Goal: Task Accomplishment & Management: Manage account settings

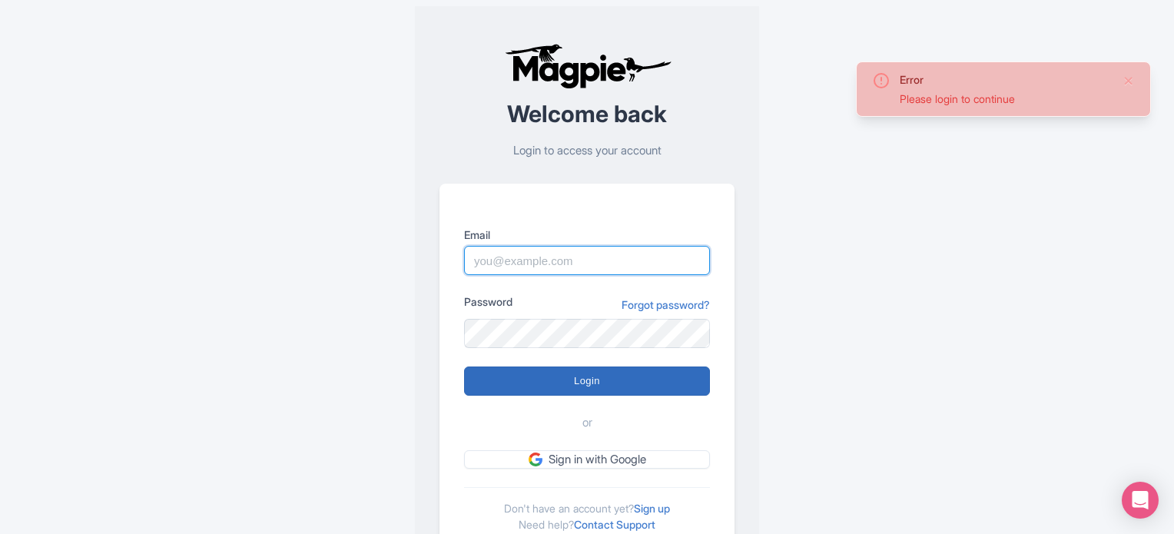
type input "[EMAIL_ADDRESS][PERSON_NAME][DOMAIN_NAME]"
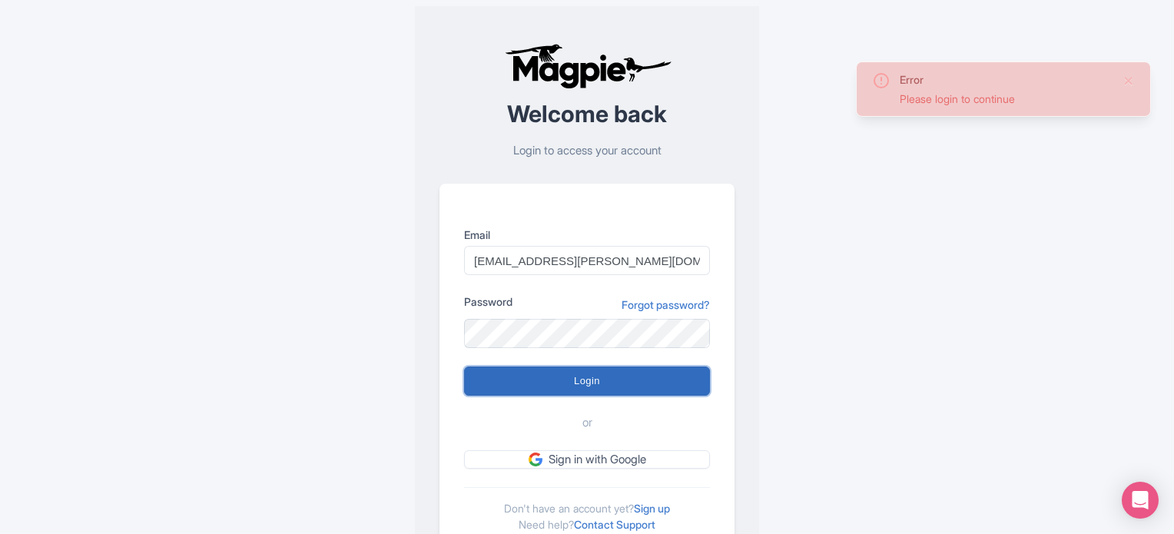
click at [519, 380] on input "Login" at bounding box center [587, 380] width 246 height 29
type input "Logging in..."
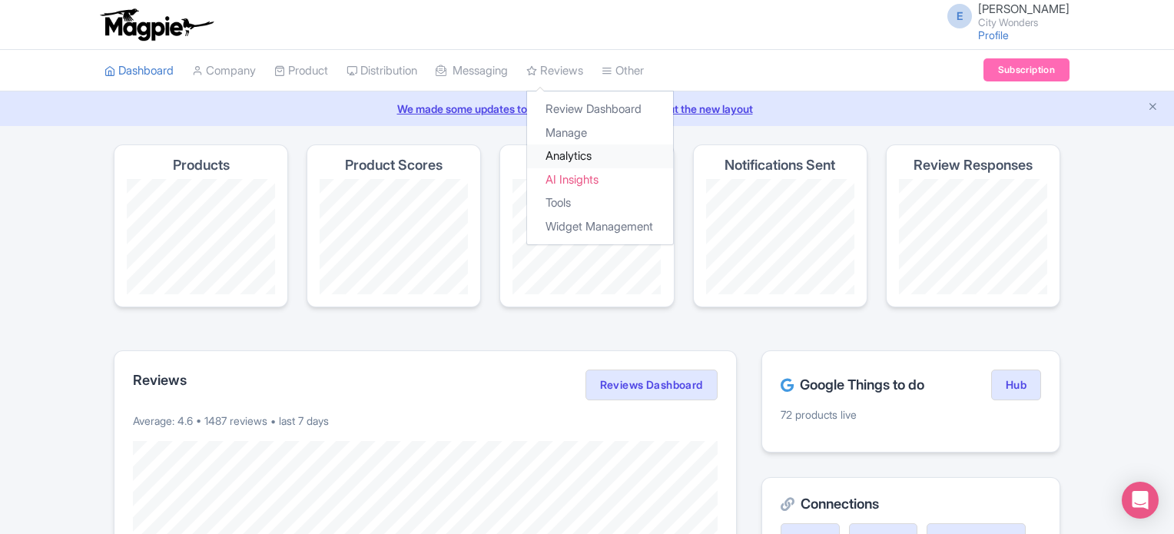
click at [586, 158] on link "Analytics" at bounding box center [600, 156] width 146 height 24
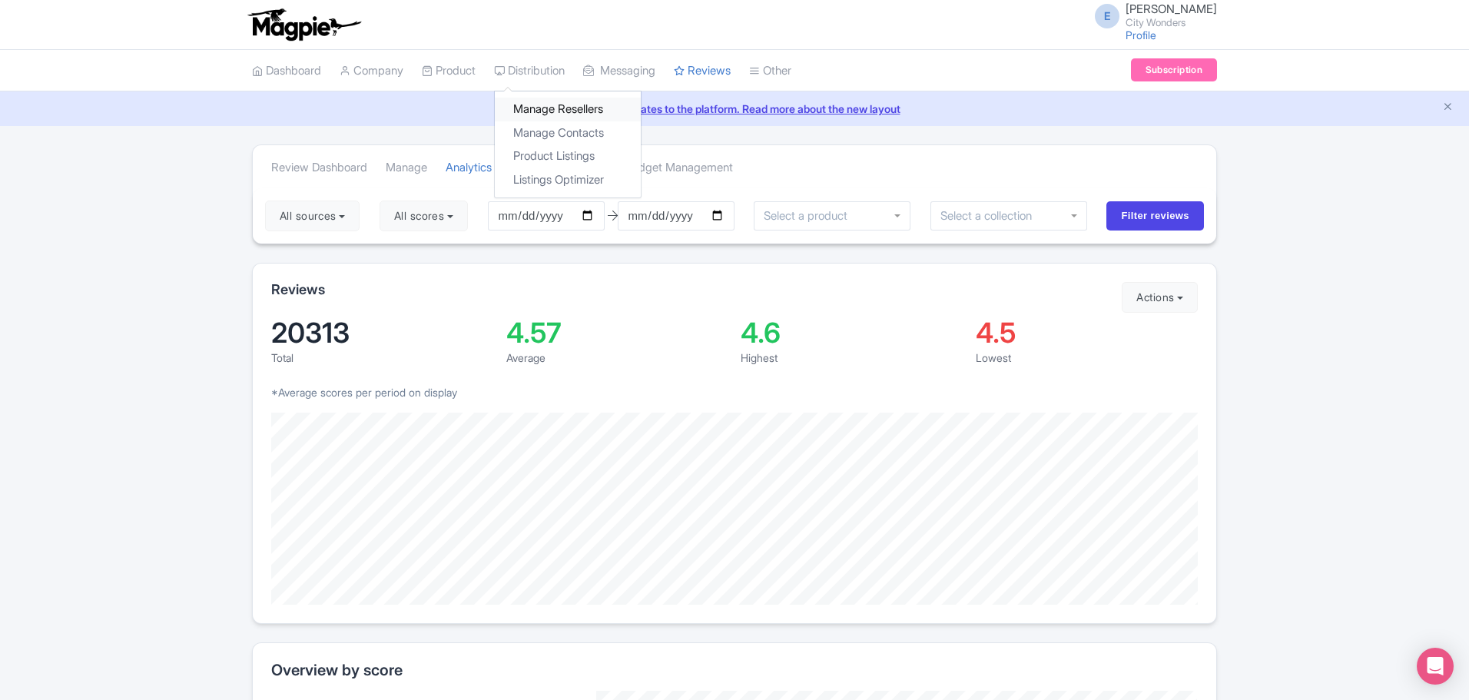
click at [568, 100] on link "Manage Resellers" at bounding box center [568, 110] width 146 height 24
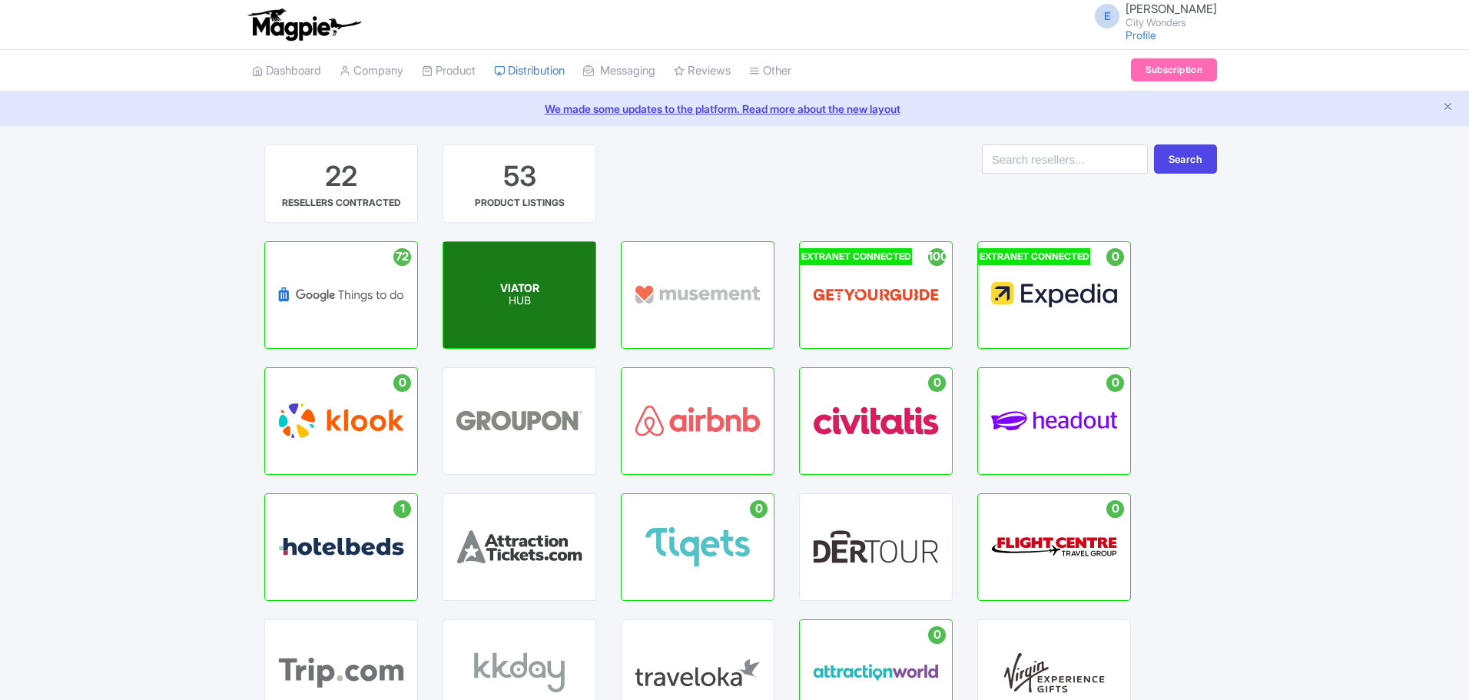
click at [506, 316] on div "VIATOR HUB" at bounding box center [519, 295] width 152 height 106
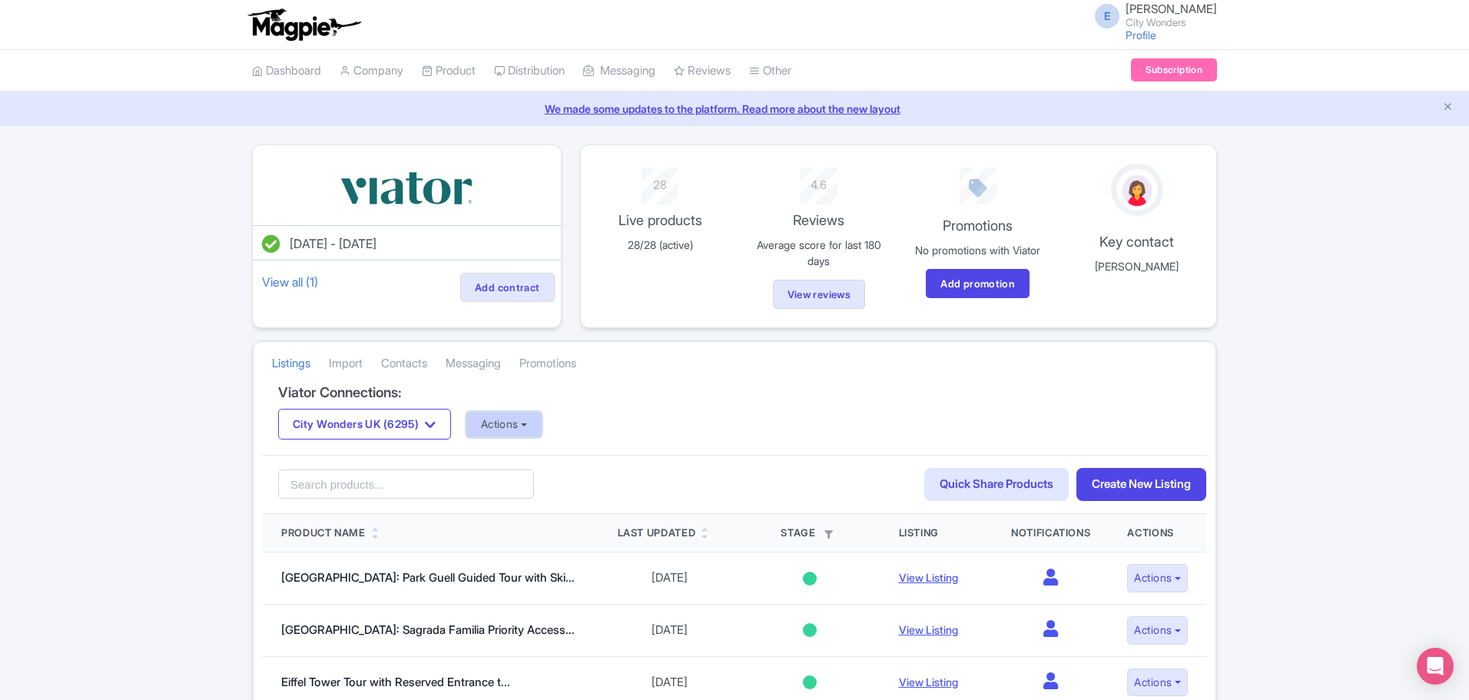
click at [517, 426] on button "Actions" at bounding box center [504, 424] width 76 height 25
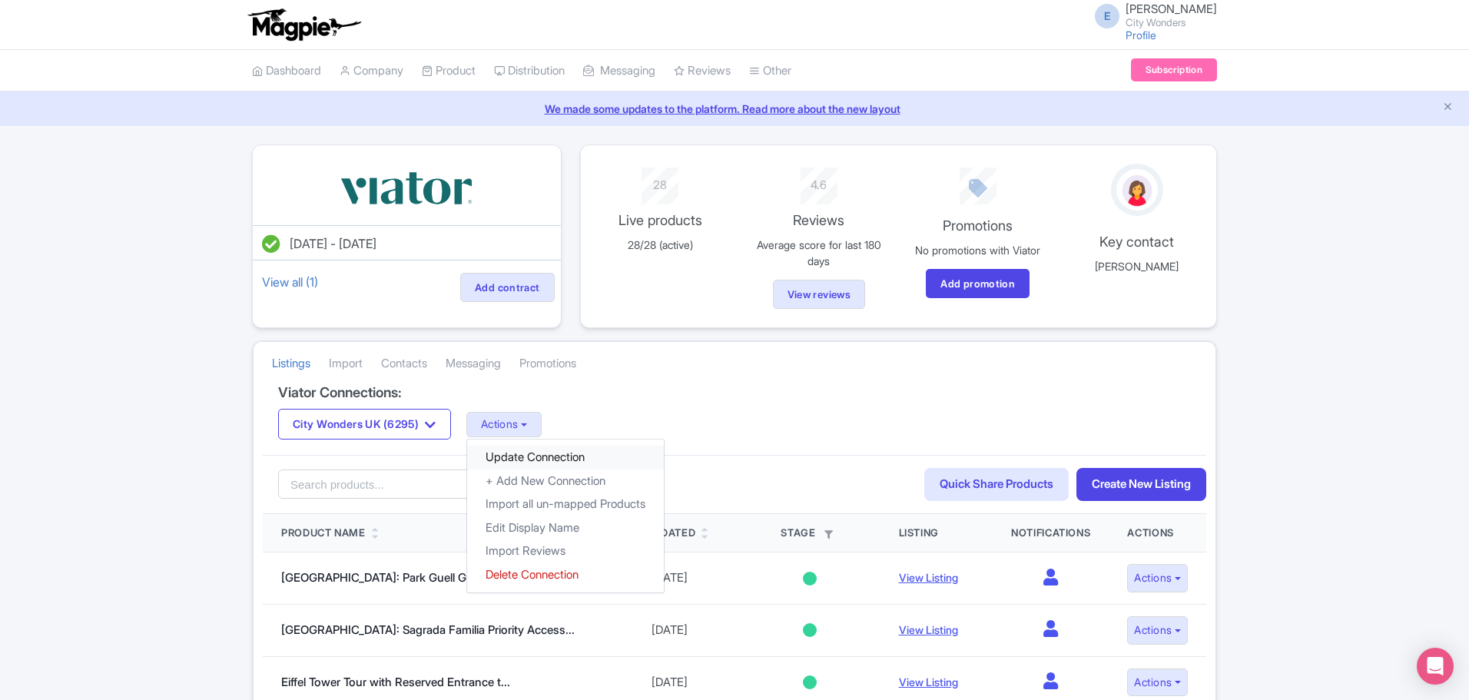
click at [514, 456] on link "Update Connection" at bounding box center [565, 458] width 197 height 24
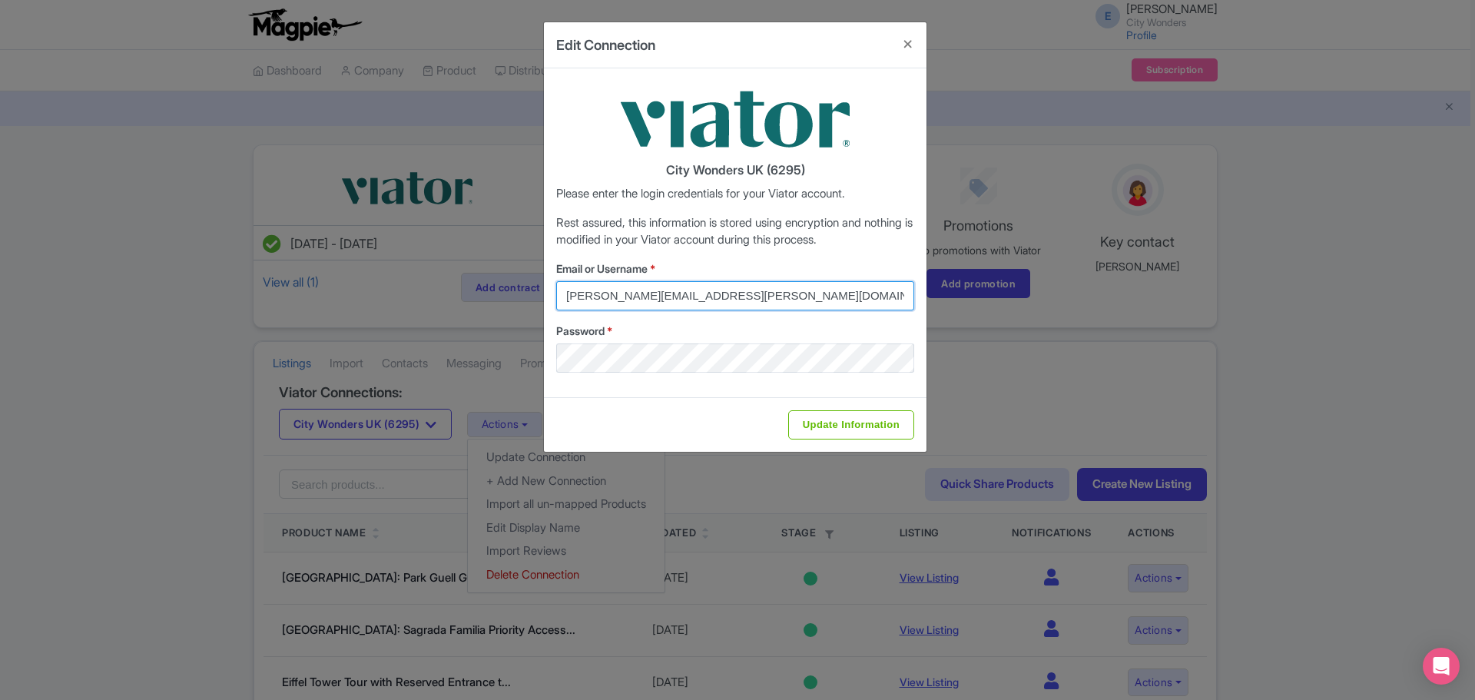
click at [593, 299] on input "[PERSON_NAME][EMAIL_ADDRESS][PERSON_NAME][DOMAIN_NAME]" at bounding box center [735, 295] width 358 height 29
type input "[EMAIL_ADDRESS][PERSON_NAME][DOMAIN_NAME]"
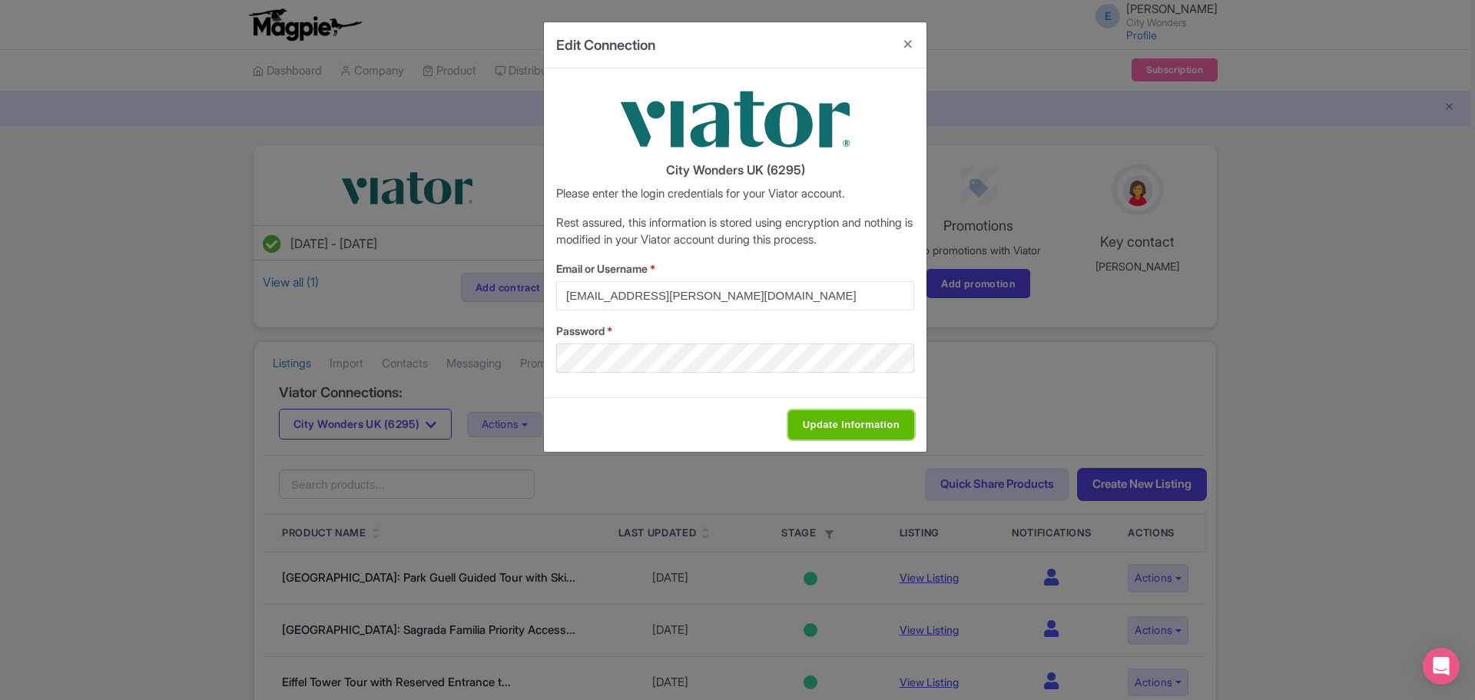
click at [827, 433] on input "Update Information" at bounding box center [851, 424] width 126 height 29
type input "Saving..."
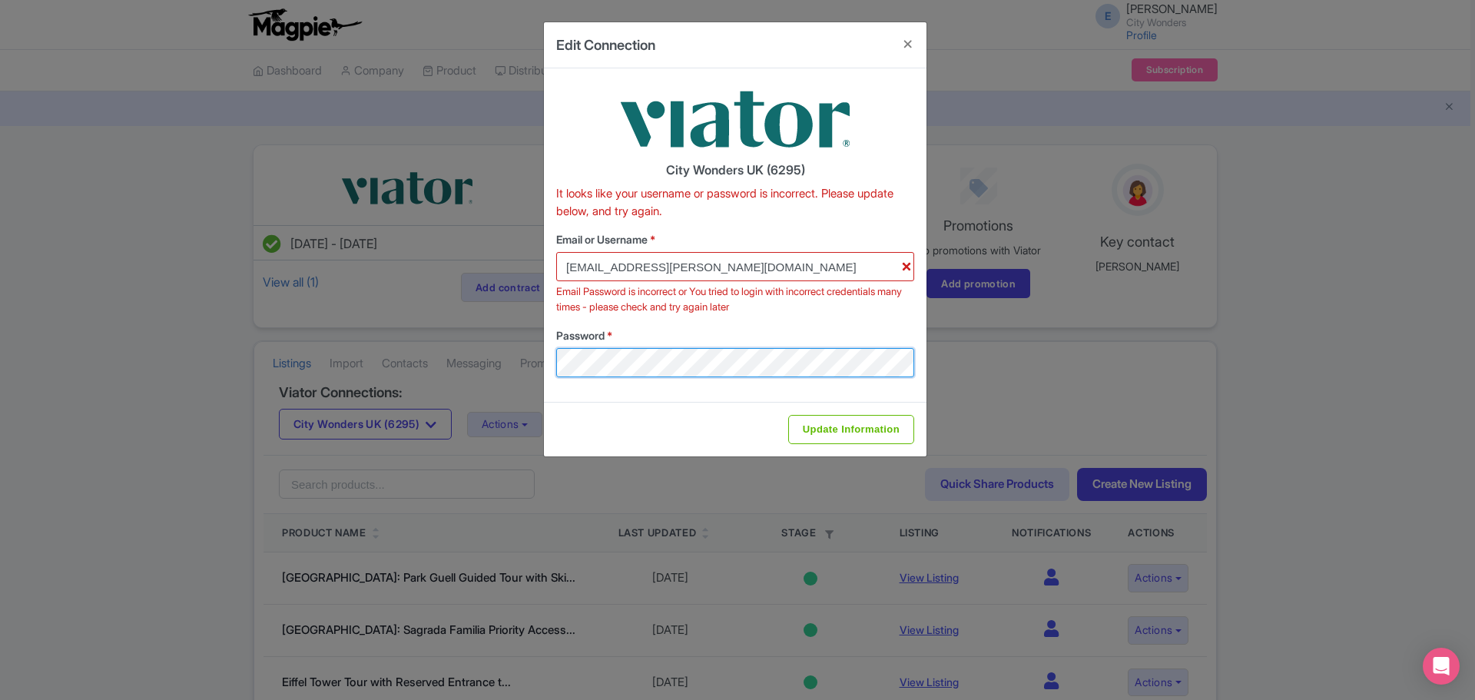
click at [371, 364] on div "Edit Connection City Wonders UK (6295) It looks like your username or password …" at bounding box center [737, 350] width 1475 height 700
click at [830, 429] on input "Update Information" at bounding box center [851, 429] width 126 height 29
type input "Saving..."
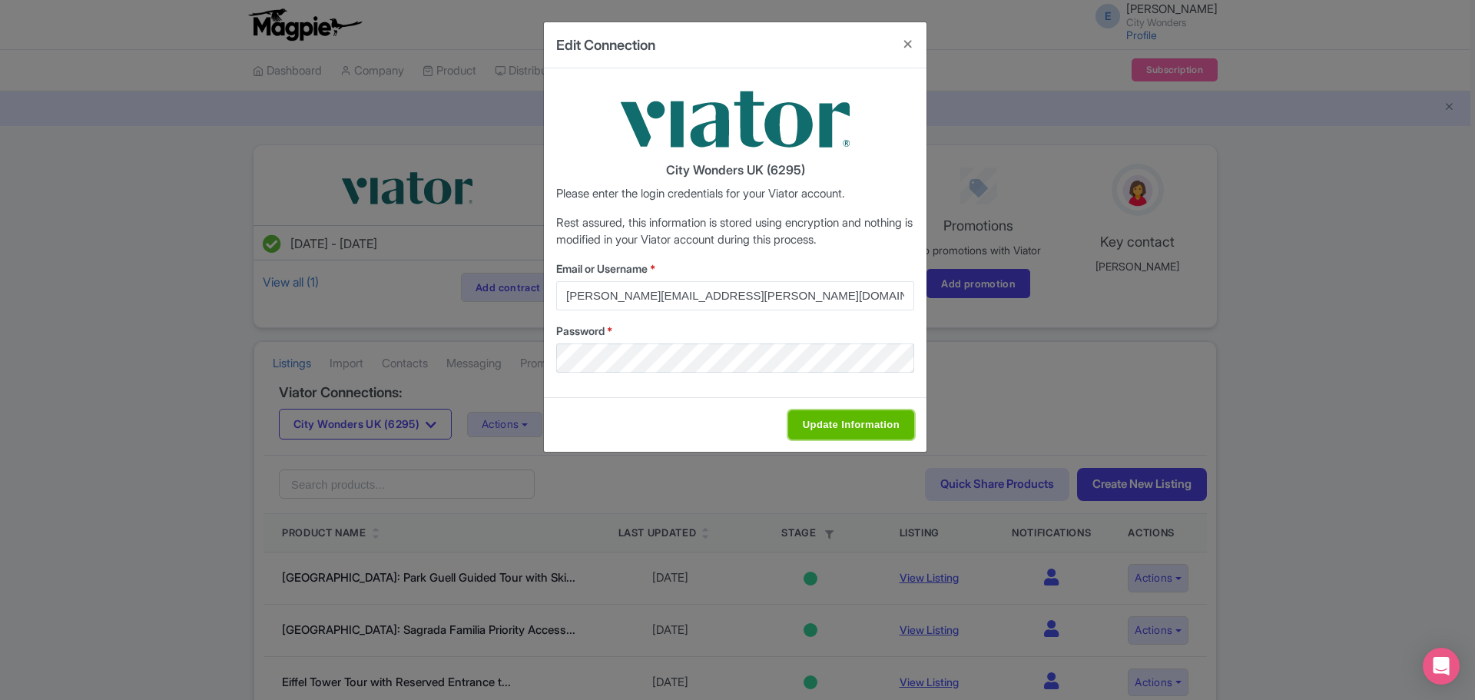
click at [800, 429] on input "Update Information" at bounding box center [851, 424] width 126 height 29
type input "Saving..."
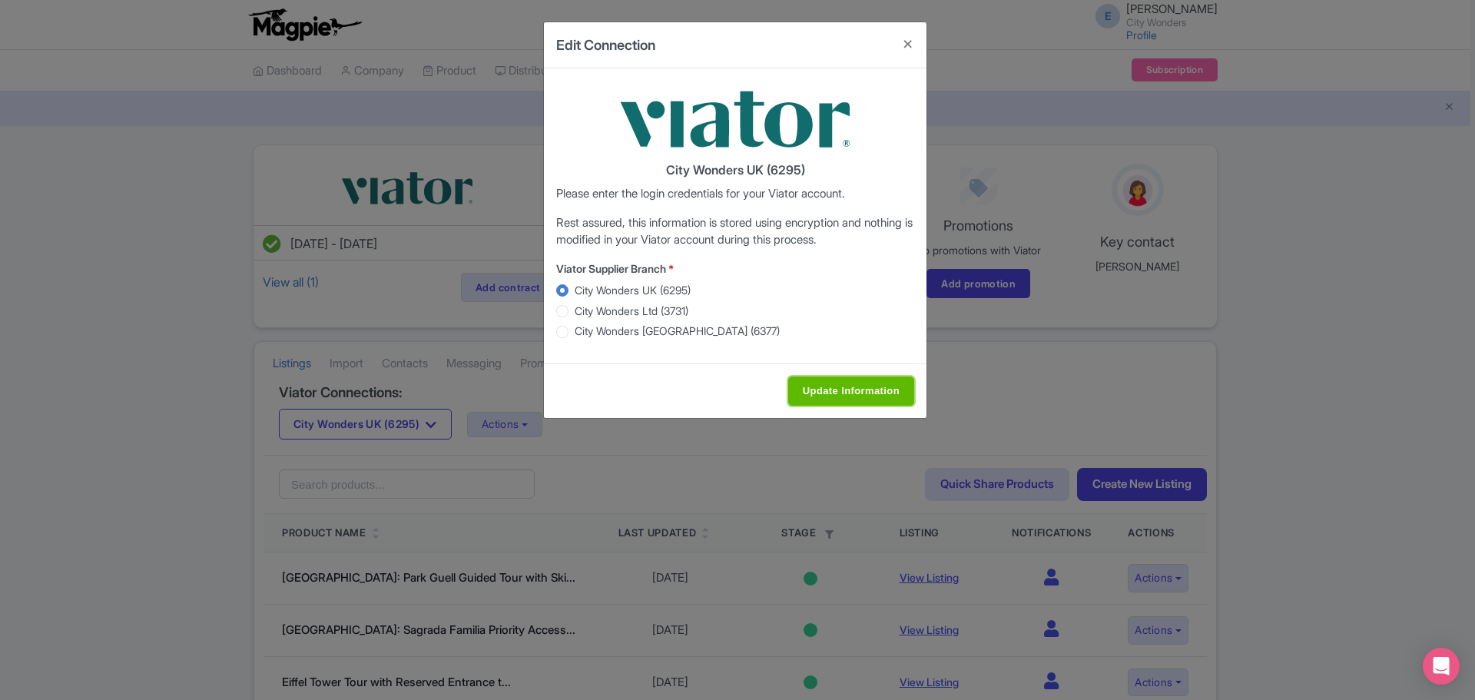
click at [830, 389] on input "Update Information" at bounding box center [851, 390] width 126 height 29
type input "Saving..."
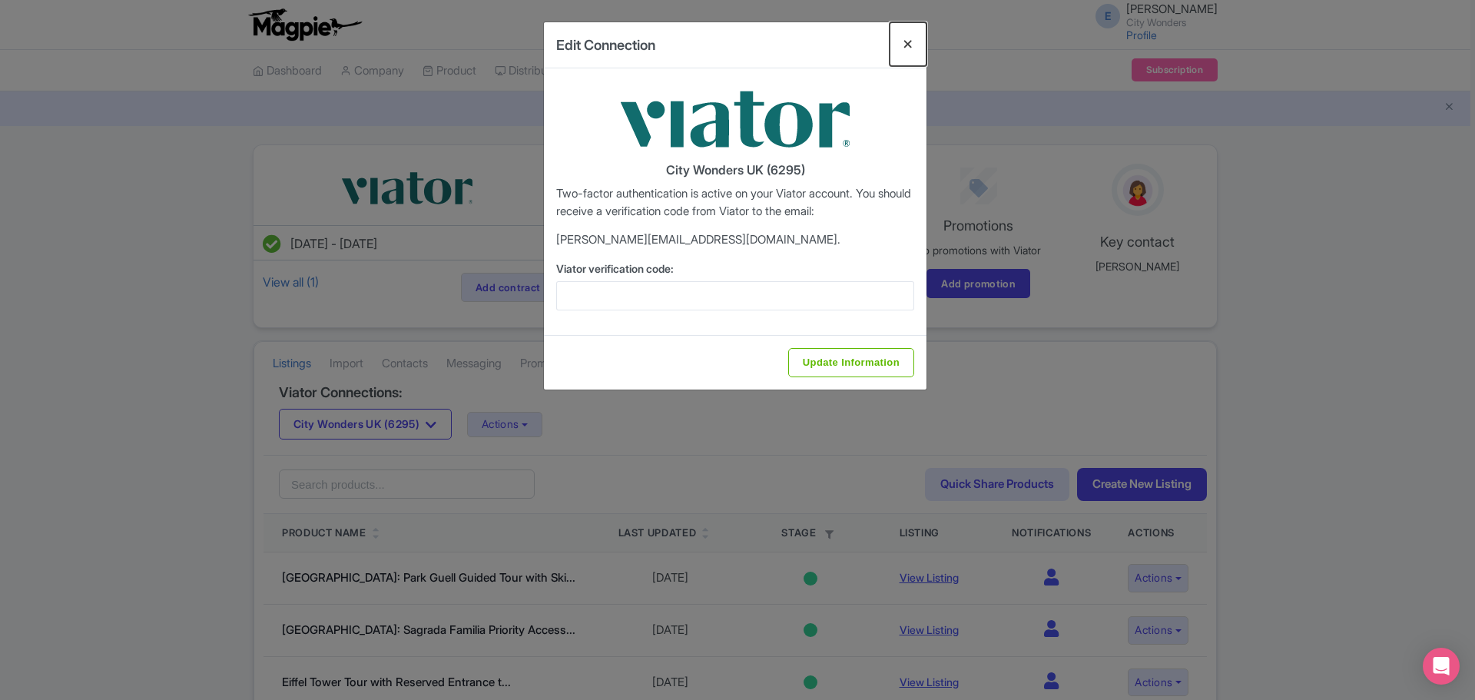
click at [907, 47] on button "Close" at bounding box center [908, 44] width 37 height 44
